Goal: Information Seeking & Learning: Learn about a topic

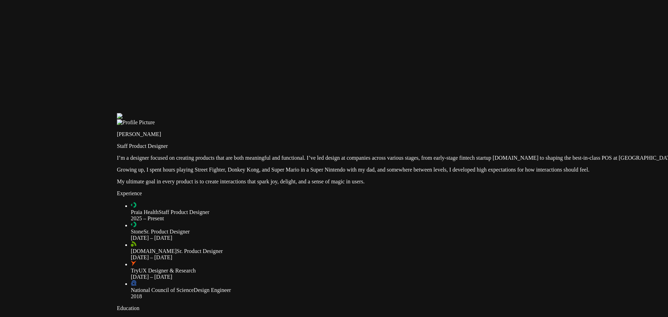
drag, startPoint x: 205, startPoint y: 138, endPoint x: 322, endPoint y: 250, distance: 161.8
click at [322, 113] on div at bounding box center [448, 113] width 663 height 0
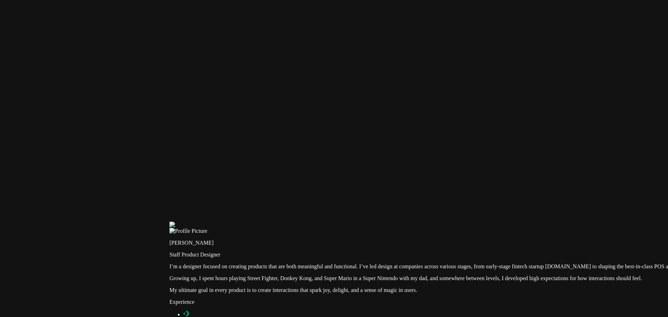
drag, startPoint x: 246, startPoint y: 69, endPoint x: 299, endPoint y: 178, distance: 121.6
click at [299, 222] on div at bounding box center [501, 222] width 663 height 0
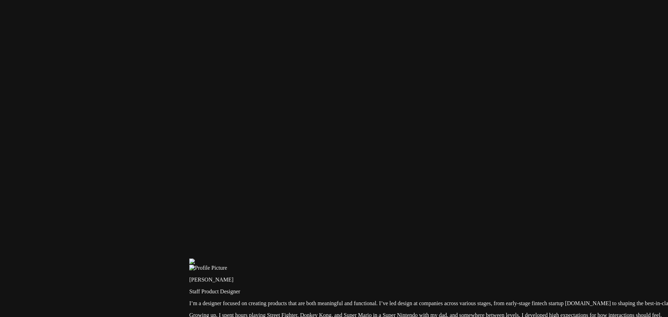
drag, startPoint x: 211, startPoint y: 80, endPoint x: 228, endPoint y: 115, distance: 38.5
click at [228, 259] on div at bounding box center [520, 259] width 663 height 0
drag, startPoint x: 188, startPoint y: 193, endPoint x: 214, endPoint y: 193, distance: 26.1
drag, startPoint x: 225, startPoint y: 193, endPoint x: 229, endPoint y: 193, distance: 4.9
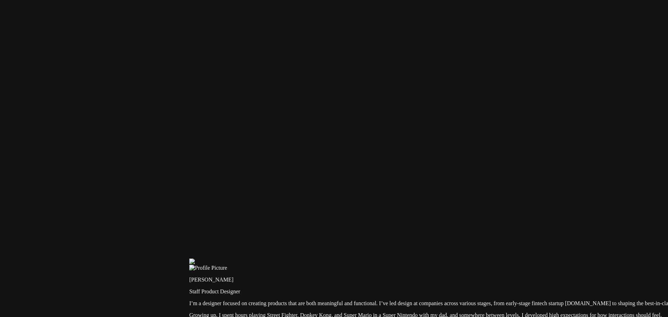
drag, startPoint x: 203, startPoint y: 199, endPoint x: 224, endPoint y: 199, distance: 20.9
drag, startPoint x: 205, startPoint y: 205, endPoint x: 208, endPoint y: 245, distance: 39.8
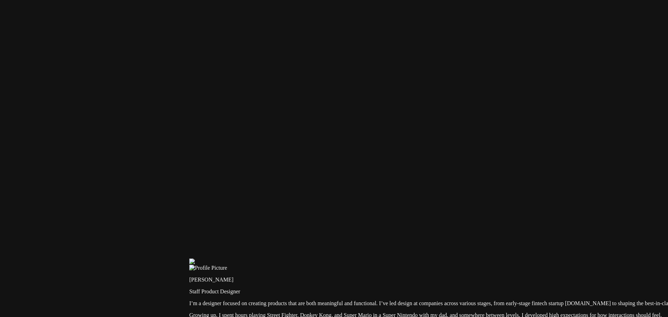
drag, startPoint x: 229, startPoint y: 242, endPoint x: 233, endPoint y: 202, distance: 39.8
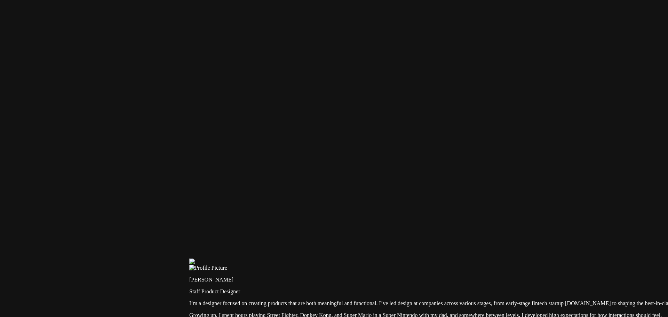
click at [286, 259] on div at bounding box center [520, 259] width 663 height 0
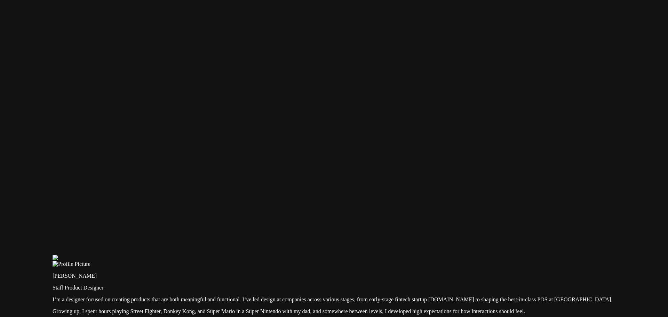
drag, startPoint x: 447, startPoint y: 116, endPoint x: 214, endPoint y: 64, distance: 239.0
click at [214, 255] on div at bounding box center [384, 255] width 663 height 0
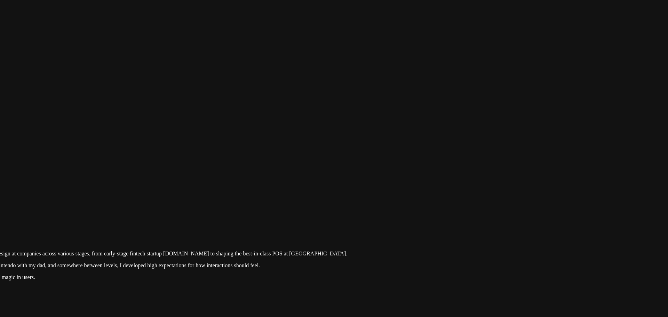
drag, startPoint x: 424, startPoint y: 151, endPoint x: 255, endPoint y: 154, distance: 168.8
click at [255, 209] on div at bounding box center [118, 209] width 663 height 0
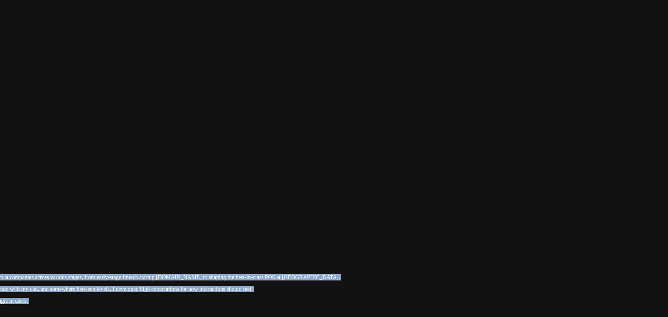
drag, startPoint x: 442, startPoint y: 138, endPoint x: 345, endPoint y: 164, distance: 99.9
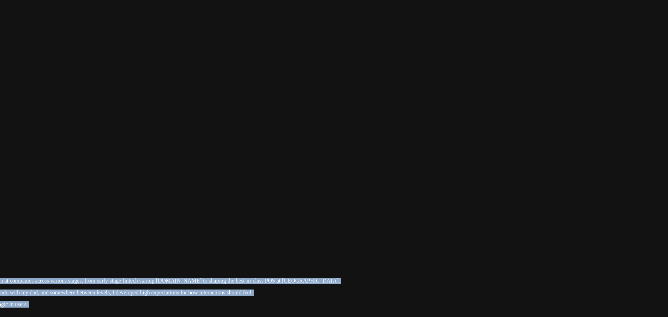
click at [443, 236] on div at bounding box center [111, 236] width 663 height 0
